Goal: Task Accomplishment & Management: Use online tool/utility

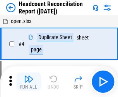
click at [29, 82] on img "button" at bounding box center [28, 79] width 9 height 9
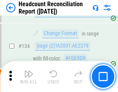
scroll to position [926, 0]
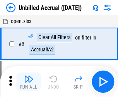
click at [29, 82] on img "button" at bounding box center [28, 79] width 9 height 9
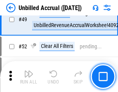
scroll to position [699, 0]
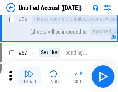
click at [29, 76] on img "button" at bounding box center [28, 73] width 9 height 9
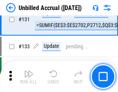
scroll to position [2295, 0]
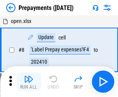
click at [29, 82] on img "button" at bounding box center [28, 79] width 9 height 9
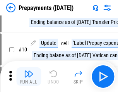
scroll to position [48, 0]
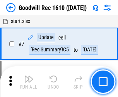
scroll to position [132, 0]
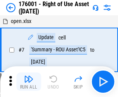
click at [29, 82] on img "button" at bounding box center [28, 79] width 9 height 9
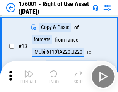
scroll to position [50, 0]
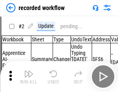
click at [29, 76] on img "button" at bounding box center [28, 73] width 9 height 9
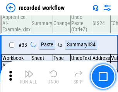
scroll to position [2408, 0]
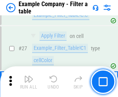
scroll to position [705, 0]
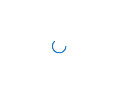
scroll to position [12, 0]
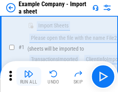
click at [29, 76] on img "button" at bounding box center [28, 73] width 9 height 9
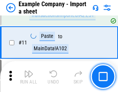
scroll to position [170, 0]
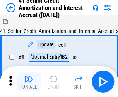
click at [29, 76] on img "button" at bounding box center [28, 79] width 9 height 9
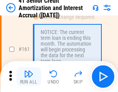
click at [29, 76] on img "button" at bounding box center [28, 73] width 9 height 9
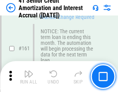
scroll to position [824, 0]
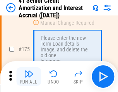
click at [29, 76] on img "button" at bounding box center [28, 73] width 9 height 9
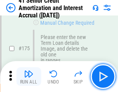
scroll to position [902, 0]
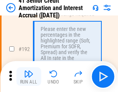
click at [29, 76] on img "button" at bounding box center [28, 73] width 9 height 9
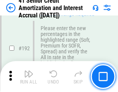
scroll to position [983, 0]
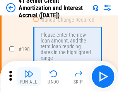
click at [29, 76] on img "button" at bounding box center [28, 73] width 9 height 9
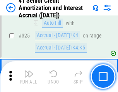
scroll to position [1968, 0]
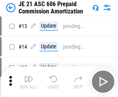
click at [29, 76] on img "button" at bounding box center [28, 79] width 9 height 9
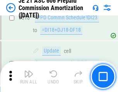
scroll to position [1439, 0]
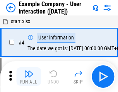
click at [29, 76] on img "button" at bounding box center [28, 73] width 9 height 9
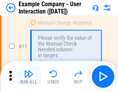
click at [29, 76] on img "button" at bounding box center [28, 73] width 9 height 9
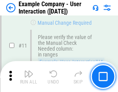
scroll to position [167, 0]
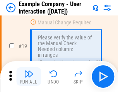
click at [29, 76] on img "button" at bounding box center [28, 73] width 9 height 9
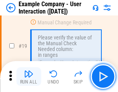
click at [29, 76] on img "button" at bounding box center [28, 73] width 9 height 9
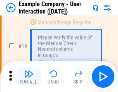
click at [29, 76] on img "button" at bounding box center [28, 73] width 9 height 9
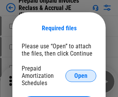
click at [81, 76] on span "Open" at bounding box center [80, 76] width 13 height 6
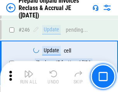
scroll to position [1040, 0]
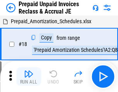
click at [29, 76] on img "button" at bounding box center [28, 73] width 9 height 9
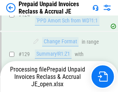
scroll to position [670, 0]
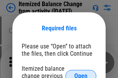
click at [81, 73] on span "Open" at bounding box center [80, 76] width 13 height 6
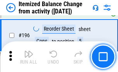
scroll to position [1483, 0]
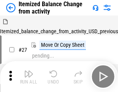
scroll to position [12, 0]
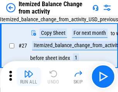
click at [29, 76] on img "button" at bounding box center [28, 73] width 9 height 9
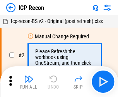
scroll to position [3, 0]
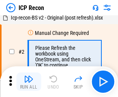
click at [29, 82] on img "button" at bounding box center [28, 79] width 9 height 9
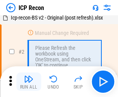
click at [29, 82] on img "button" at bounding box center [28, 79] width 9 height 9
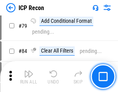
scroll to position [755, 0]
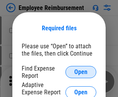
click at [81, 72] on span "Open" at bounding box center [80, 72] width 13 height 6
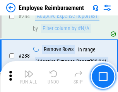
scroll to position [2094, 0]
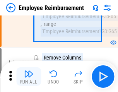
click at [29, 76] on img "button" at bounding box center [28, 73] width 9 height 9
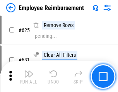
scroll to position [4613, 0]
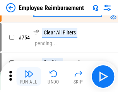
click at [29, 76] on img "button" at bounding box center [28, 73] width 9 height 9
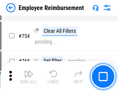
scroll to position [5405, 0]
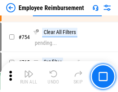
click at [29, 76] on img "button" at bounding box center [28, 73] width 9 height 9
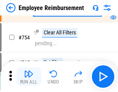
click at [29, 76] on img "button" at bounding box center [28, 73] width 9 height 9
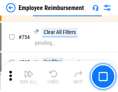
click at [29, 76] on img "button" at bounding box center [28, 73] width 9 height 9
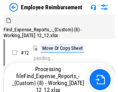
scroll to position [26, 0]
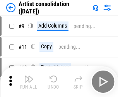
click at [29, 82] on img "button" at bounding box center [28, 79] width 9 height 9
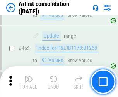
scroll to position [3374, 0]
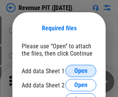
click at [81, 71] on span "Open" at bounding box center [80, 71] width 13 height 6
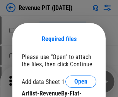
scroll to position [11, 0]
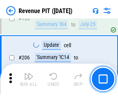
scroll to position [783, 0]
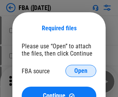
click at [81, 71] on span "Open" at bounding box center [80, 71] width 13 height 6
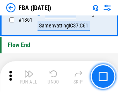
scroll to position [8274, 0]
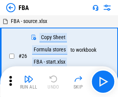
scroll to position [8, 0]
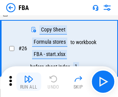
click at [29, 82] on img "button" at bounding box center [28, 79] width 9 height 9
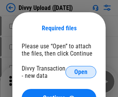
click at [81, 72] on span "Open" at bounding box center [80, 72] width 13 height 6
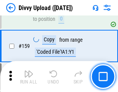
scroll to position [798, 0]
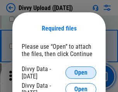
click at [81, 72] on span "Open" at bounding box center [80, 72] width 13 height 6
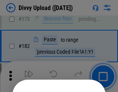
scroll to position [865, 0]
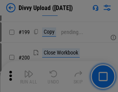
scroll to position [1120, 0]
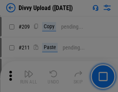
scroll to position [1309, 0]
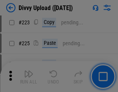
scroll to position [1538, 0]
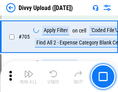
scroll to position [5271, 0]
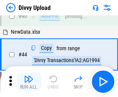
click at [29, 82] on img "button" at bounding box center [28, 79] width 9 height 9
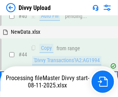
scroll to position [85, 0]
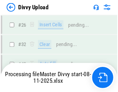
scroll to position [798, 0]
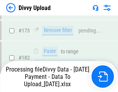
scroll to position [862, 0]
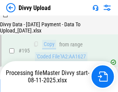
scroll to position [1077, 0]
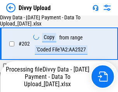
scroll to position [1247, 0]
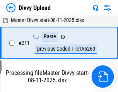
scroll to position [1542, 0]
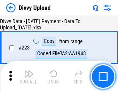
scroll to position [1756, 0]
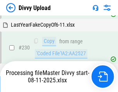
scroll to position [1912, 0]
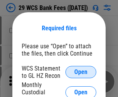
click at [81, 72] on span "Open" at bounding box center [80, 72] width 13 height 6
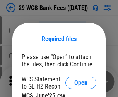
scroll to position [11, 0]
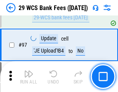
scroll to position [751, 0]
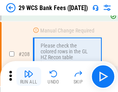
click at [29, 76] on img "button" at bounding box center [28, 73] width 9 height 9
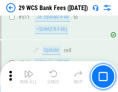
scroll to position [3876, 0]
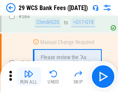
click at [29, 76] on img "button" at bounding box center [28, 73] width 9 height 9
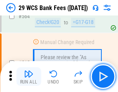
scroll to position [4167, 0]
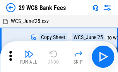
scroll to position [14, 0]
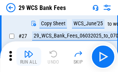
click at [29, 57] on img "button" at bounding box center [28, 54] width 9 height 9
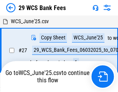
scroll to position [4, 0]
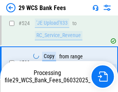
scroll to position [4113, 0]
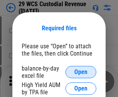
click at [81, 72] on span "Open" at bounding box center [80, 72] width 13 height 6
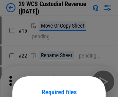
scroll to position [64, 0]
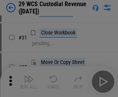
scroll to position [165, 0]
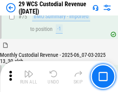
scroll to position [805, 0]
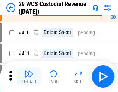
click at [29, 76] on img "button" at bounding box center [28, 73] width 9 height 9
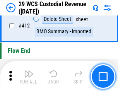
scroll to position [3679, 0]
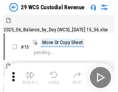
scroll to position [18, 0]
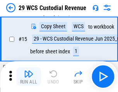
click at [29, 76] on img "button" at bounding box center [28, 73] width 9 height 9
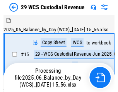
scroll to position [18, 0]
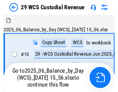
scroll to position [14, 0]
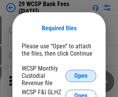
click at [81, 76] on span "Open" at bounding box center [80, 76] width 13 height 6
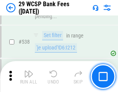
scroll to position [2960, 0]
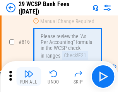
click at [29, 76] on img "button" at bounding box center [28, 73] width 9 height 9
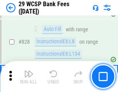
scroll to position [4888, 0]
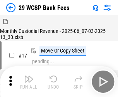
click at [29, 76] on img "button" at bounding box center [28, 79] width 9 height 9
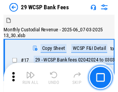
scroll to position [18, 0]
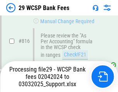
scroll to position [4698, 0]
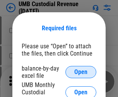
click at [81, 72] on span "Open" at bounding box center [80, 72] width 13 height 6
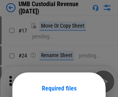
scroll to position [60, 0]
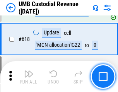
scroll to position [3969, 0]
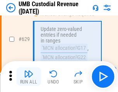
click at [29, 76] on img "button" at bounding box center [28, 73] width 9 height 9
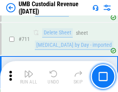
scroll to position [4690, 0]
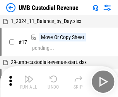
scroll to position [6, 0]
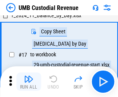
click at [29, 82] on img "button" at bounding box center [28, 79] width 9 height 9
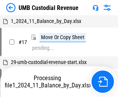
scroll to position [6, 0]
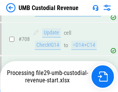
scroll to position [4639, 0]
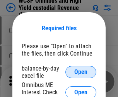
click at [81, 72] on span "Open" at bounding box center [80, 72] width 13 height 6
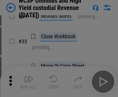
scroll to position [176, 0]
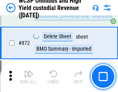
scroll to position [6521, 0]
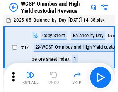
scroll to position [4, 0]
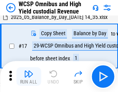
click at [29, 76] on img "button" at bounding box center [28, 73] width 9 height 9
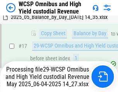
scroll to position [160, 0]
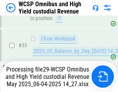
scroll to position [342, 0]
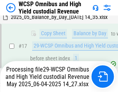
scroll to position [160, 0]
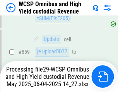
scroll to position [6503, 0]
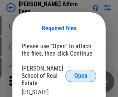
click at [81, 73] on span "Open" at bounding box center [80, 76] width 13 height 6
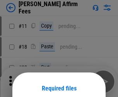
scroll to position [60, 0]
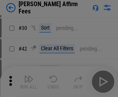
scroll to position [157, 0]
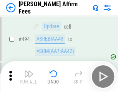
scroll to position [2095, 0]
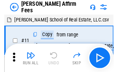
scroll to position [8, 0]
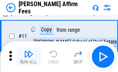
click at [29, 57] on img "button" at bounding box center [28, 54] width 9 height 9
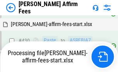
scroll to position [1749, 0]
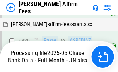
scroll to position [2032, 0]
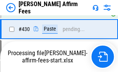
scroll to position [1749, 0]
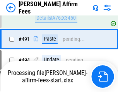
scroll to position [2095, 0]
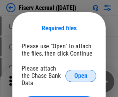
click at [81, 73] on span "Open" at bounding box center [80, 76] width 13 height 6
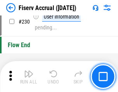
scroll to position [2441, 0]
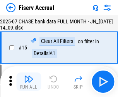
click at [29, 82] on img "button" at bounding box center [28, 79] width 9 height 9
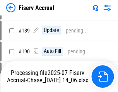
scroll to position [1980, 0]
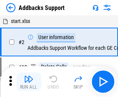
click at [29, 76] on img "button" at bounding box center [28, 79] width 9 height 9
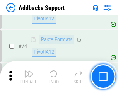
scroll to position [561, 0]
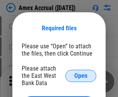
click at [81, 76] on span "Open" at bounding box center [80, 76] width 13 height 6
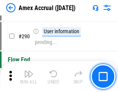
scroll to position [2209, 0]
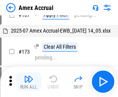
click at [29, 82] on img "button" at bounding box center [28, 79] width 9 height 9
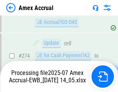
scroll to position [2296, 0]
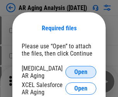
click at [81, 71] on span "Open" at bounding box center [80, 72] width 13 height 6
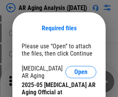
scroll to position [232, 0]
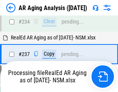
scroll to position [1194, 0]
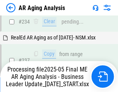
scroll to position [1185, 0]
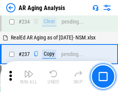
scroll to position [1185, 0]
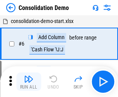
click at [29, 82] on img "button" at bounding box center [28, 79] width 9 height 9
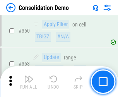
scroll to position [2582, 0]
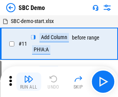
click at [29, 82] on img "button" at bounding box center [28, 79] width 9 height 9
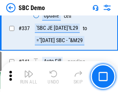
scroll to position [2027, 0]
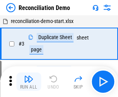
click at [29, 82] on img "button" at bounding box center [28, 79] width 9 height 9
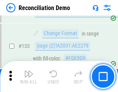
scroll to position [915, 0]
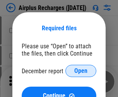
click at [81, 71] on span "Open" at bounding box center [80, 71] width 13 height 6
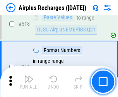
scroll to position [3315, 0]
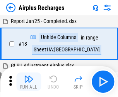
click at [29, 82] on img "button" at bounding box center [28, 79] width 9 height 9
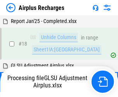
scroll to position [34, 0]
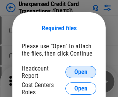
click at [81, 72] on span "Open" at bounding box center [80, 72] width 13 height 6
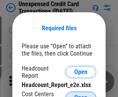
click at [81, 95] on span "Open" at bounding box center [80, 98] width 13 height 6
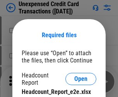
scroll to position [7, 0]
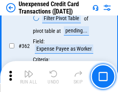
scroll to position [1981, 0]
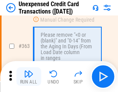
click at [29, 76] on img "button" at bounding box center [28, 73] width 9 height 9
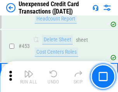
scroll to position [2628, 0]
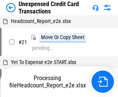
scroll to position [12, 0]
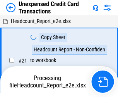
scroll to position [12, 0]
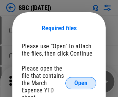
click at [81, 83] on span "Open" at bounding box center [80, 84] width 13 height 6
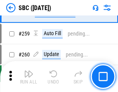
scroll to position [1506, 0]
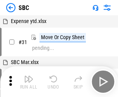
scroll to position [8, 0]
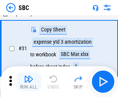
click at [29, 82] on img "button" at bounding box center [28, 79] width 9 height 9
